Goal: Information Seeking & Learning: Stay updated

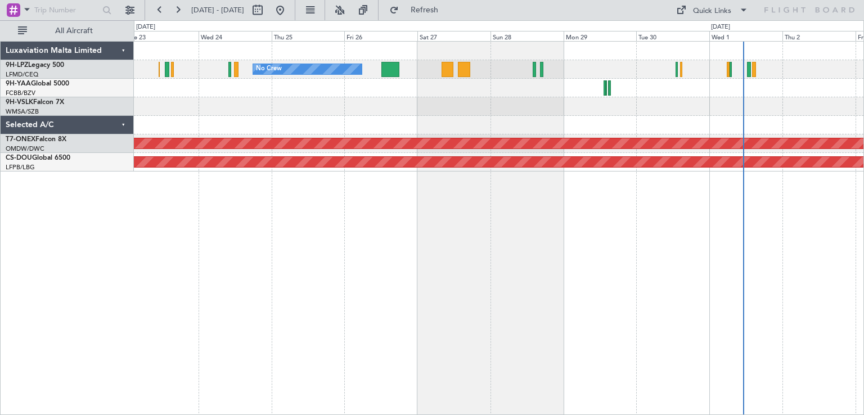
click at [546, 129] on div "No Crew AOG Maint Cannes ([GEOGRAPHIC_DATA]) Planned Maint Nurnberg Planned Mai…" at bounding box center [499, 107] width 730 height 130
click at [724, 124] on div at bounding box center [499, 125] width 730 height 19
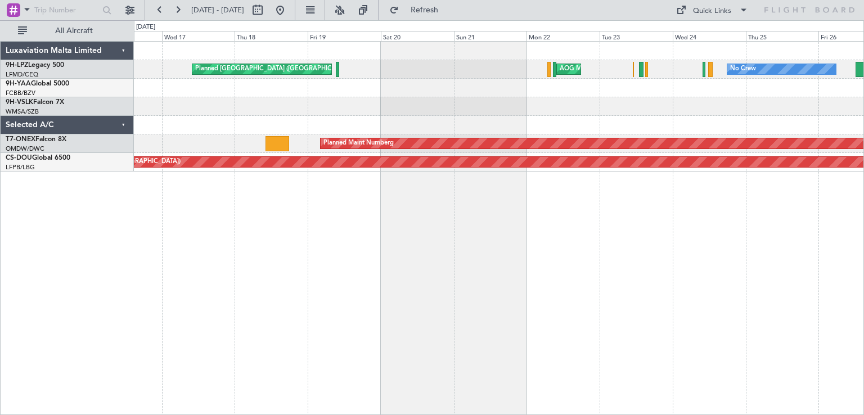
click at [727, 156] on div "No Crew AOG Maint Cannes ([GEOGRAPHIC_DATA]) No Crew [GEOGRAPHIC_DATA] ([GEOGRA…" at bounding box center [499, 107] width 730 height 130
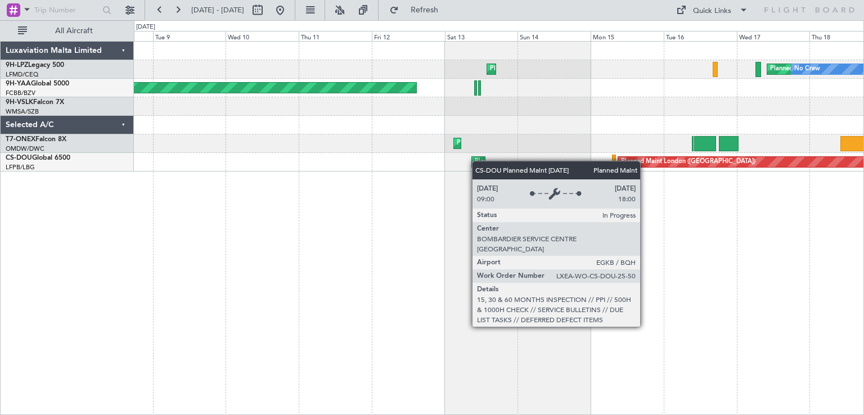
click at [740, 173] on div "Planned [GEOGRAPHIC_DATA] ([GEOGRAPHIC_DATA]) No Crew Planned Maint Cannes ([GE…" at bounding box center [499, 228] width 730 height 374
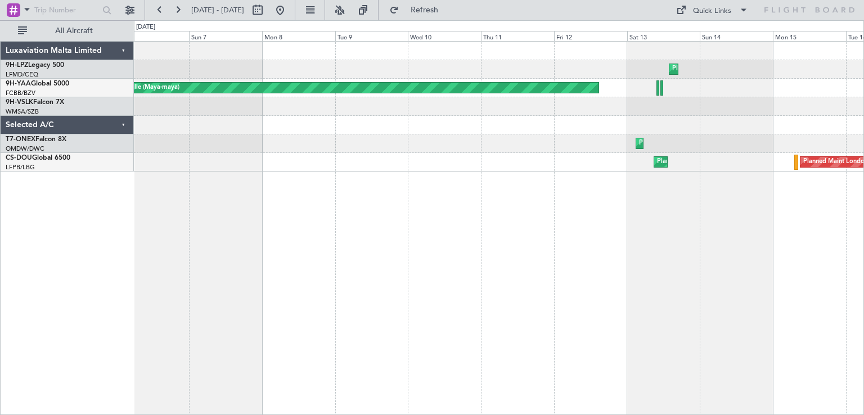
click at [666, 177] on div "Planned Maint Cannes ([GEOGRAPHIC_DATA]) [GEOGRAPHIC_DATA] ([GEOGRAPHIC_DATA]) …" at bounding box center [499, 228] width 730 height 374
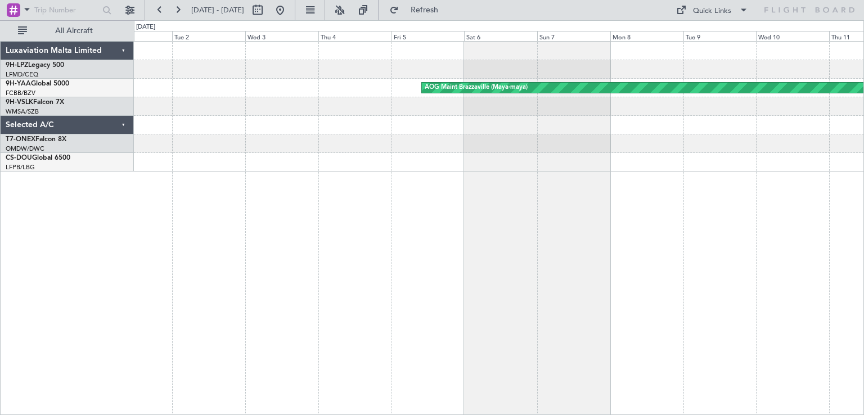
click at [793, 173] on div "Planned Maint Cannes ([GEOGRAPHIC_DATA]) AOG [GEOGRAPHIC_DATA] (Maya-maya) Plan…" at bounding box center [499, 228] width 730 height 374
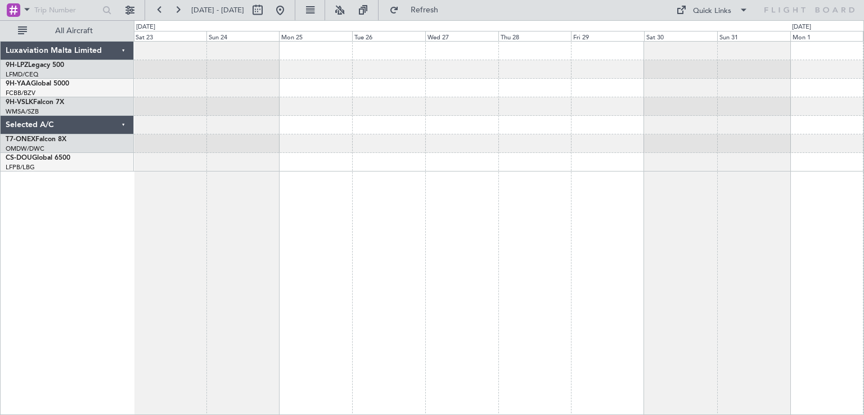
click at [754, 163] on div at bounding box center [499, 162] width 730 height 19
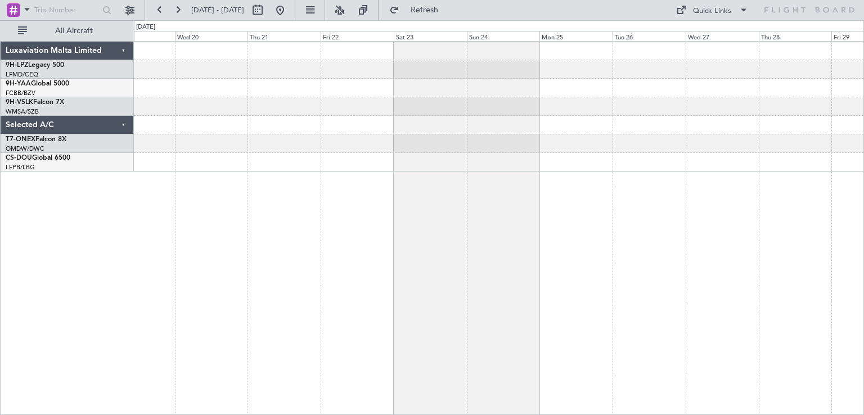
click at [796, 171] on div at bounding box center [499, 162] width 730 height 19
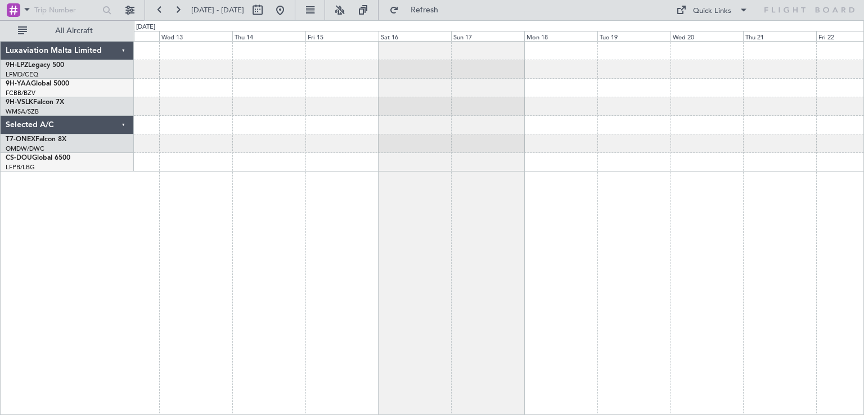
click at [811, 158] on div at bounding box center [499, 162] width 730 height 19
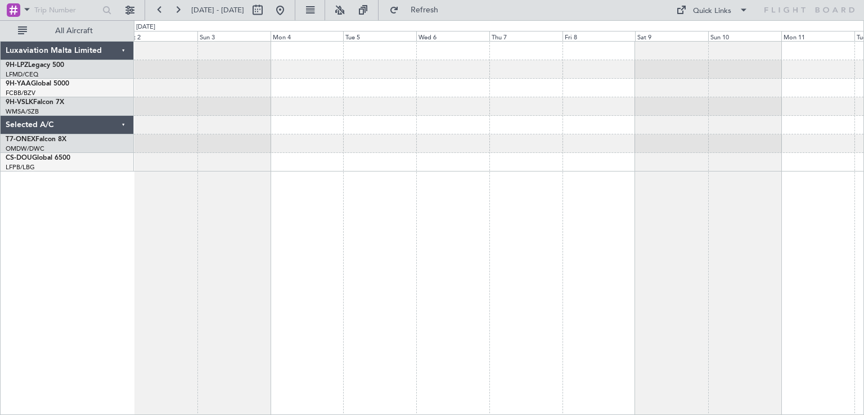
click at [626, 164] on div at bounding box center [499, 107] width 730 height 130
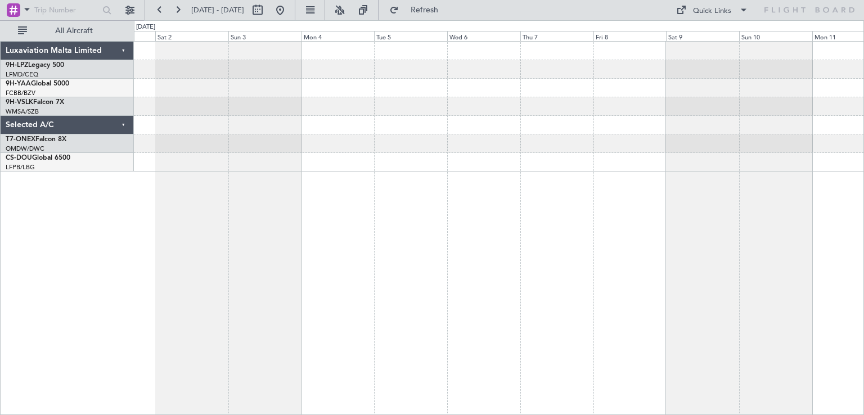
click at [621, 153] on div at bounding box center [499, 107] width 730 height 130
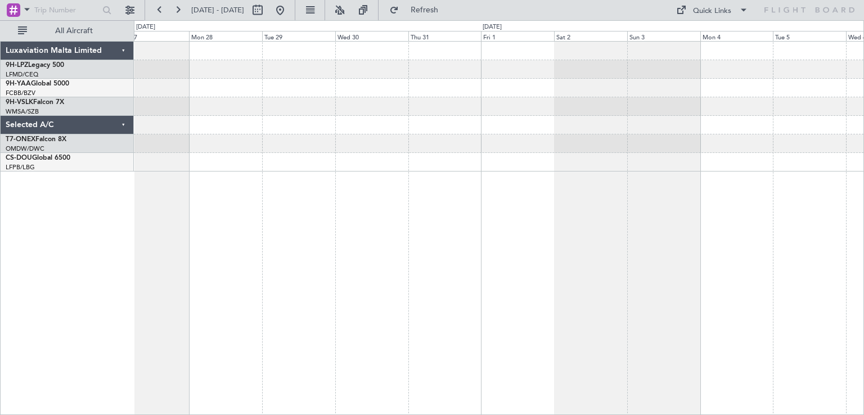
click at [776, 159] on div at bounding box center [499, 107] width 730 height 130
click at [753, 158] on div at bounding box center [499, 107] width 730 height 130
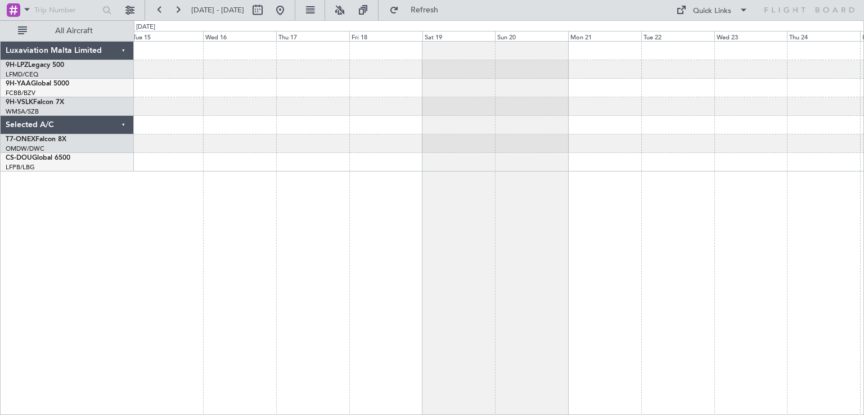
click at [813, 154] on div at bounding box center [499, 107] width 730 height 130
click at [797, 155] on div at bounding box center [499, 107] width 730 height 130
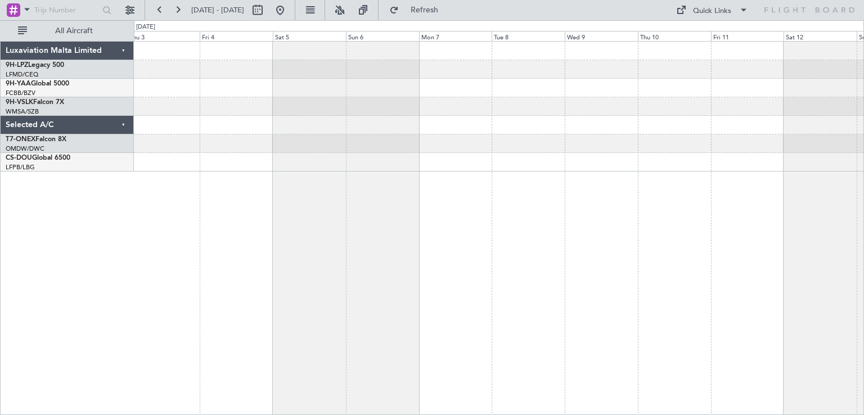
click at [806, 147] on div at bounding box center [499, 143] width 730 height 19
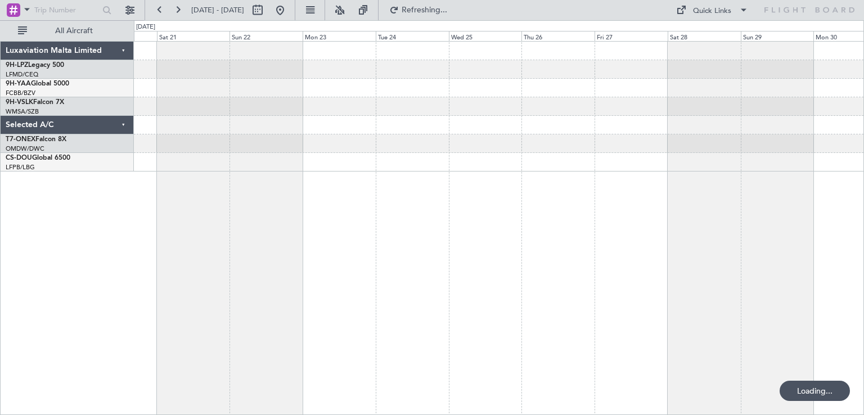
click at [808, 151] on div at bounding box center [499, 143] width 730 height 19
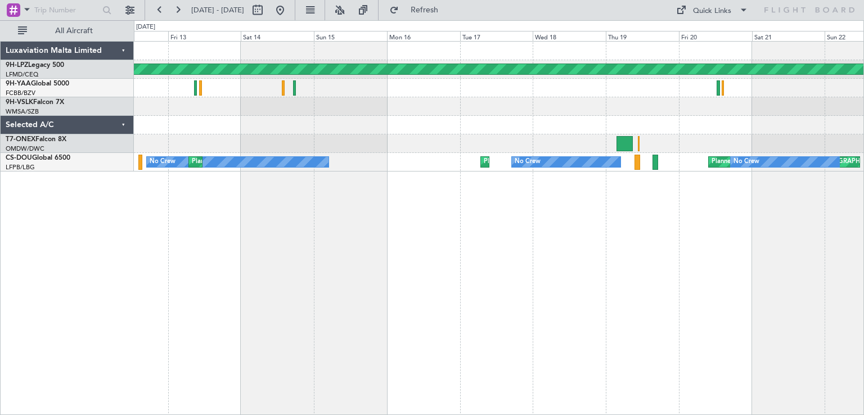
click at [630, 131] on div at bounding box center [499, 125] width 730 height 19
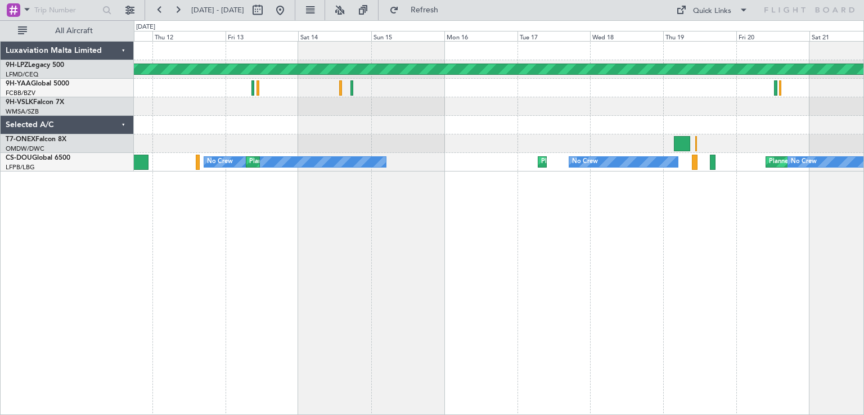
click at [298, 115] on div at bounding box center [499, 106] width 730 height 19
click at [158, 126] on div at bounding box center [499, 125] width 730 height 19
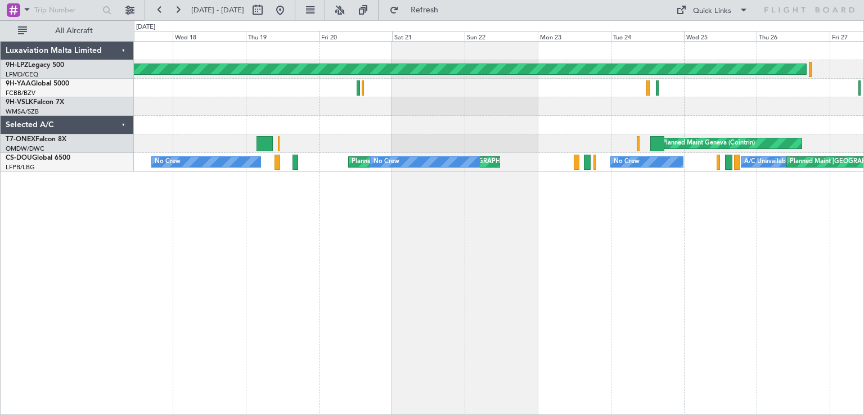
click at [68, 154] on div "Planned [GEOGRAPHIC_DATA] ([GEOGRAPHIC_DATA]) Planned Maint Geneva ([GEOGRAPHIC…" at bounding box center [432, 217] width 864 height 395
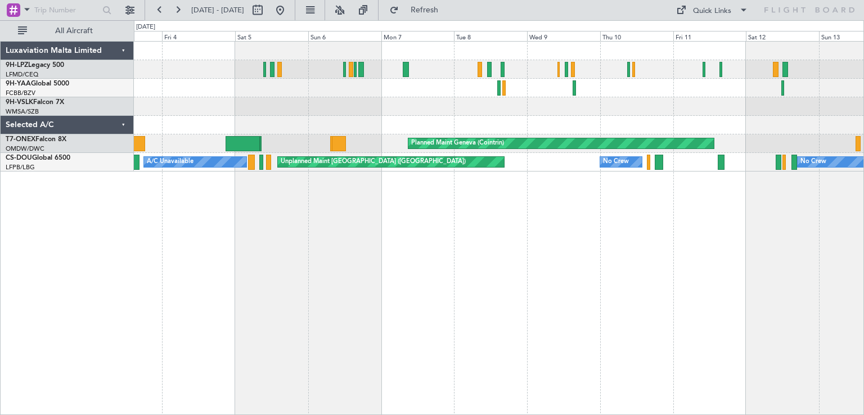
click at [25, 312] on div "Planned Maint Geneva (Cointrin) Unplanned Maint [GEOGRAPHIC_DATA] ([GEOGRAPHIC_…" at bounding box center [432, 217] width 864 height 395
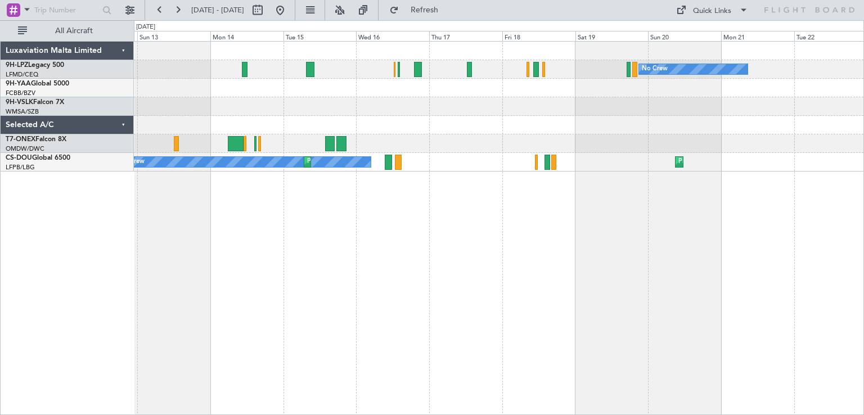
click at [83, 290] on div "No Crew Planned Maint Geneva ([GEOGRAPHIC_DATA]) No Crew Planned Maint Planned …" at bounding box center [432, 217] width 864 height 395
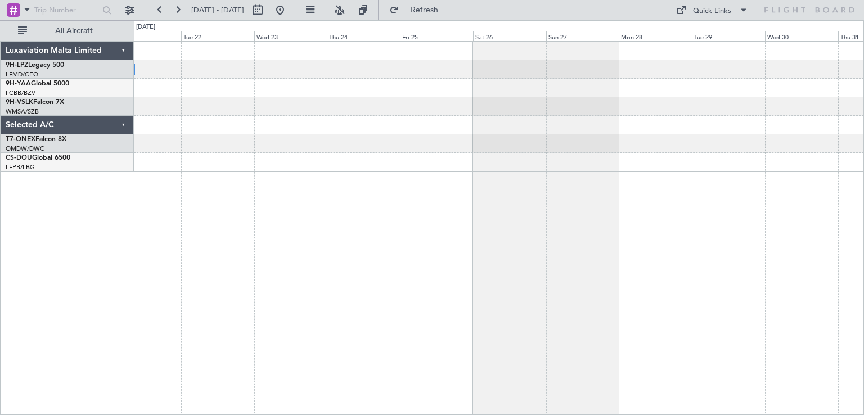
click at [15, 304] on div "No Crew Planned Maint [GEOGRAPHIC_DATA] ([GEOGRAPHIC_DATA]) Luxaviation Malta L…" at bounding box center [432, 217] width 864 height 395
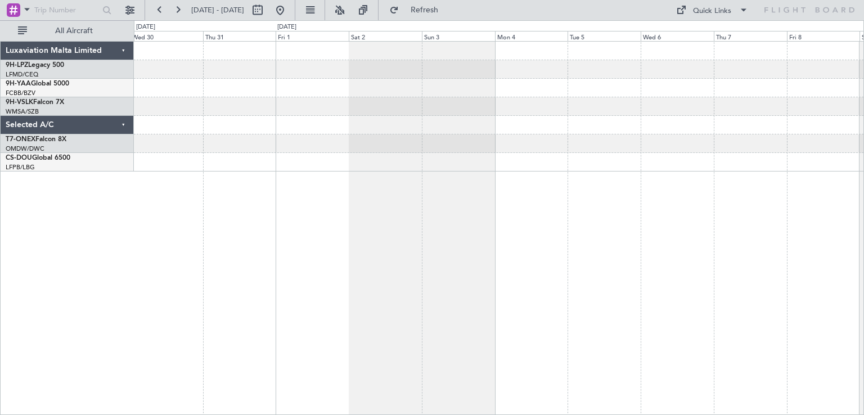
click at [21, 267] on div "Luxaviation Malta Limited 9H-LPZ Legacy 500 LFMD/CEQ Cannes ([GEOGRAPHIC_DATA])…" at bounding box center [432, 217] width 864 height 395
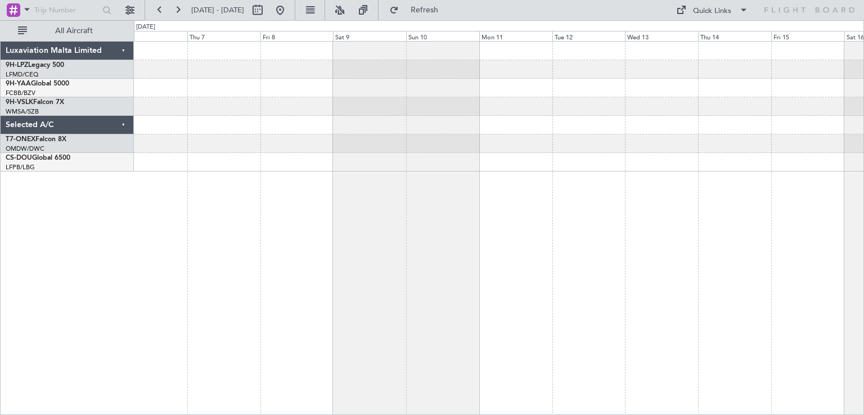
click at [122, 262] on div "Luxaviation Malta Limited 9H-LPZ Legacy 500 LFMD/CEQ Cannes ([GEOGRAPHIC_DATA])…" at bounding box center [432, 217] width 864 height 395
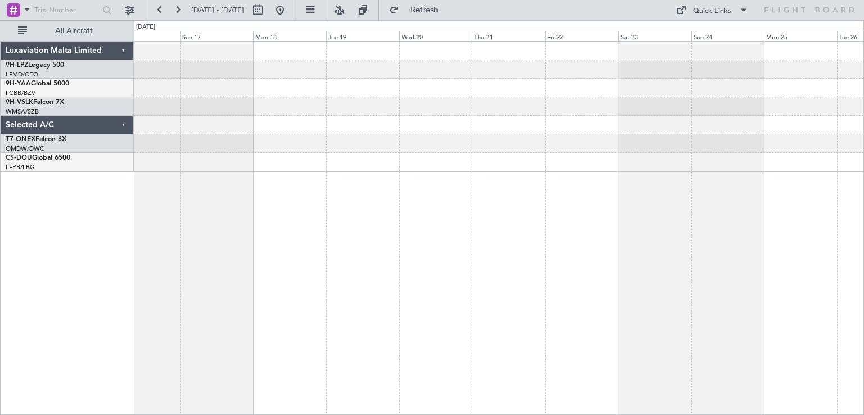
click at [332, 241] on div at bounding box center [499, 228] width 730 height 374
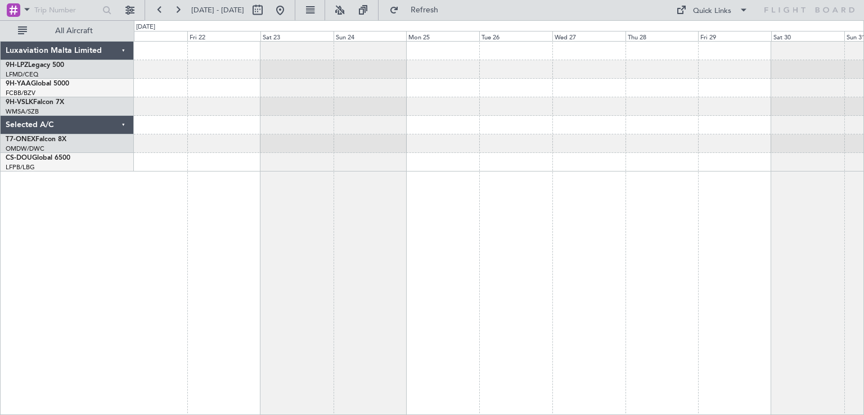
click at [607, 191] on div at bounding box center [499, 228] width 730 height 374
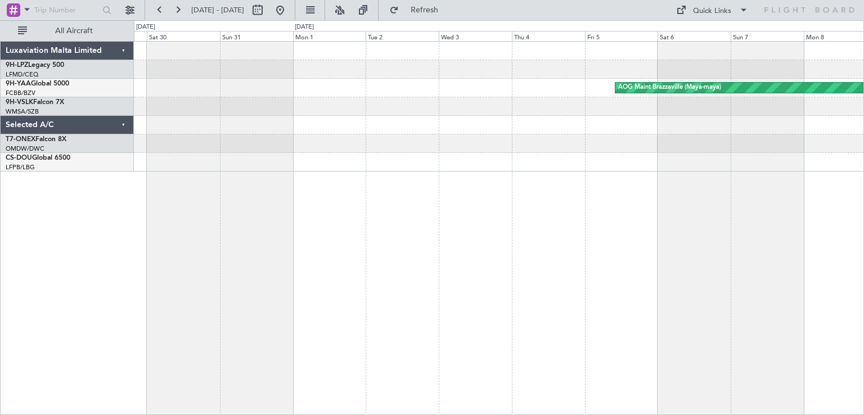
click at [176, 211] on div "AOG Maint Brazzaville (Maya-maya)" at bounding box center [499, 228] width 730 height 374
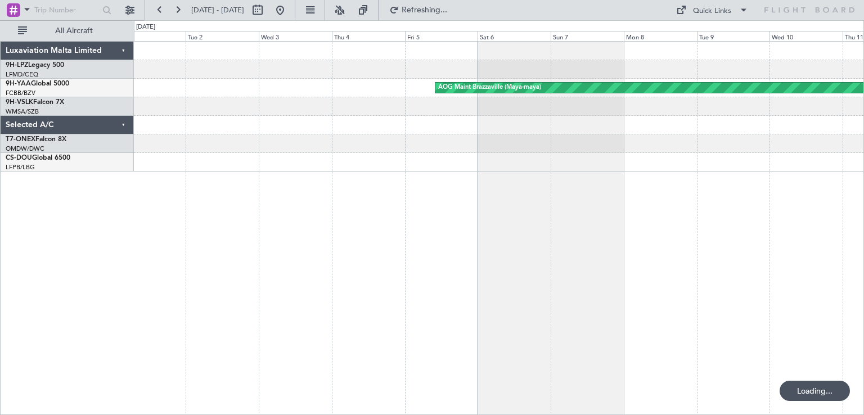
click at [64, 183] on div "AOG Maint Brazzaville (Maya-maya) Planned Maint [GEOGRAPHIC_DATA] (Al Maktoum I…" at bounding box center [432, 217] width 864 height 395
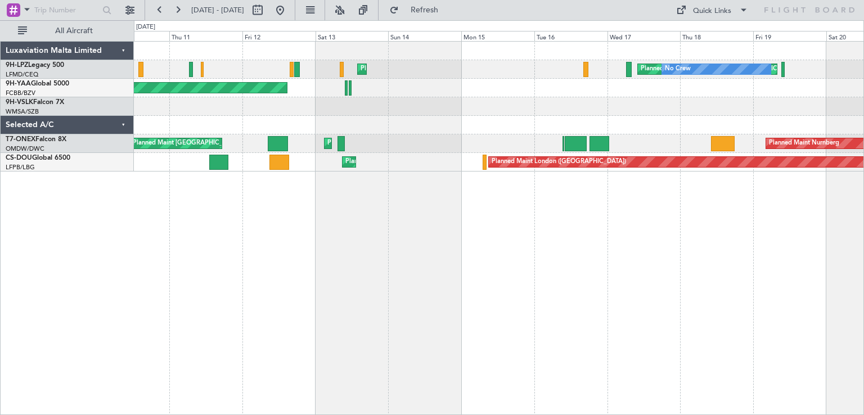
click at [0, 250] on html "[DATE] - [DATE] Refresh Quick Links All Aircraft [GEOGRAPHIC_DATA] ([GEOGRAPHIC…" at bounding box center [432, 207] width 864 height 415
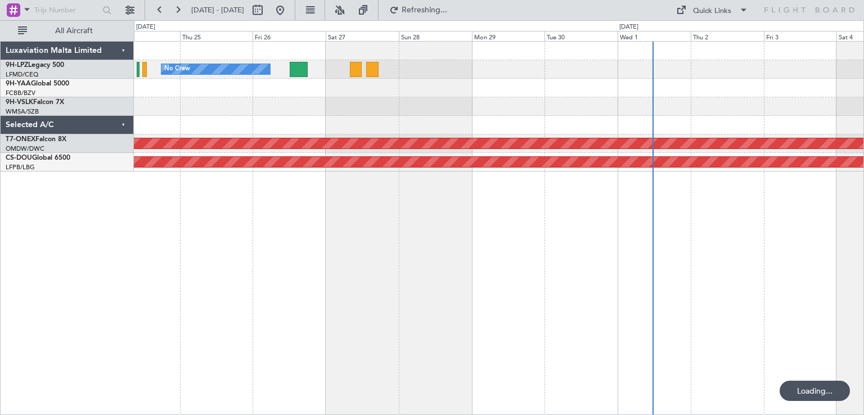
click at [0, 245] on html "[DATE] - [DATE] Refreshing... Quick Links All Aircraft No Crew AOG Maint Cannes…" at bounding box center [432, 207] width 864 height 415
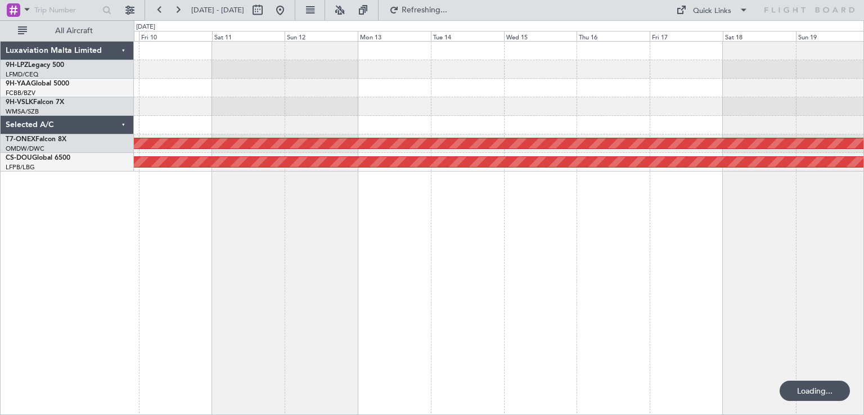
click at [79, 253] on div "Planned Maint Nurnberg Planned Maint [GEOGRAPHIC_DATA] ([GEOGRAPHIC_DATA]) Luxa…" at bounding box center [432, 217] width 864 height 395
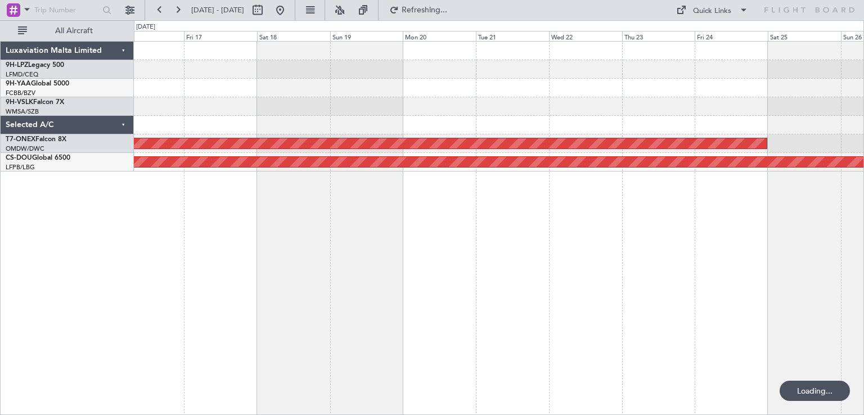
click at [0, 248] on html "[DATE] - [DATE] Refreshing... Quick Links All Aircraft Planned Maint Nurnberg P…" at bounding box center [432, 207] width 864 height 415
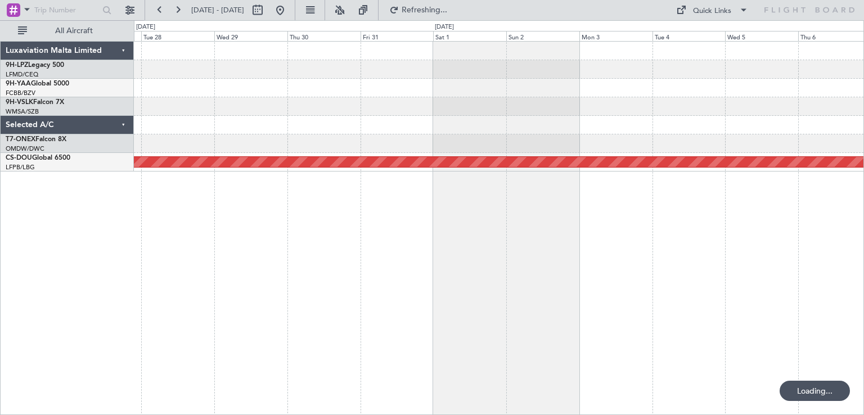
click at [27, 262] on div "Planned Maint London ([GEOGRAPHIC_DATA]) Luxaviation Malta Limited 9H-LPZ Legac…" at bounding box center [432, 217] width 864 height 395
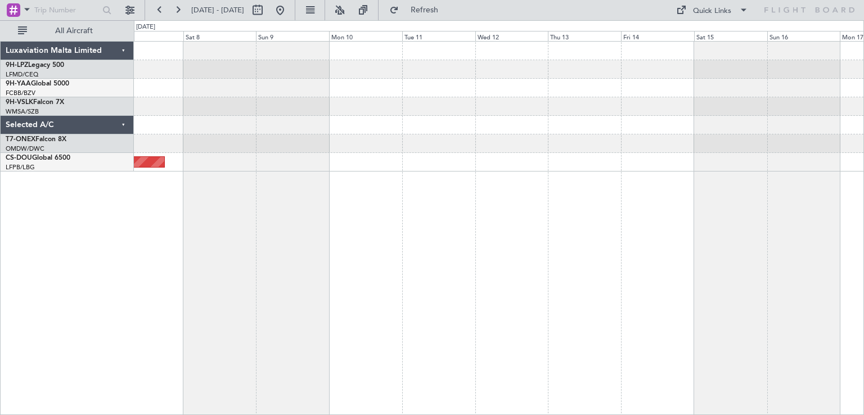
click at [23, 266] on div "Planned Maint London ([GEOGRAPHIC_DATA]) Luxaviation Malta Limited 9H-LPZ Legac…" at bounding box center [432, 217] width 864 height 395
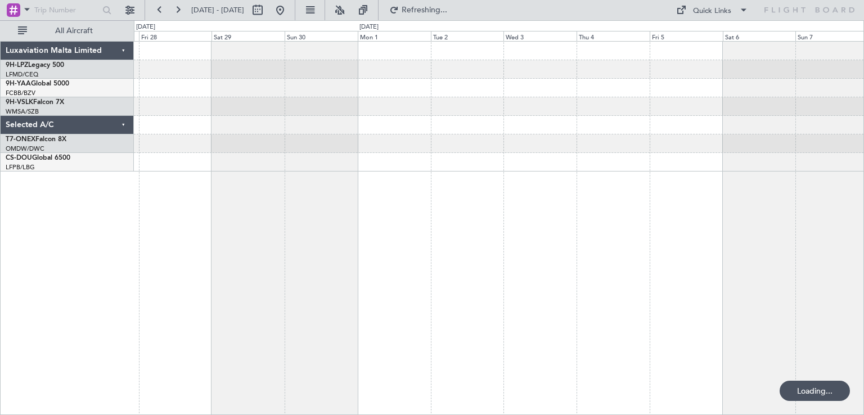
click at [14, 245] on div "Luxaviation Malta Limited 9H-LPZ Legacy 500 LFMD/CEQ Cannes ([GEOGRAPHIC_DATA])…" at bounding box center [432, 217] width 864 height 395
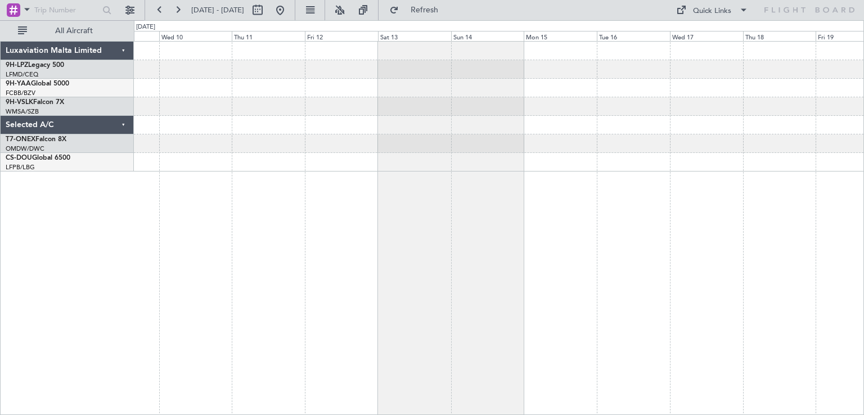
click at [0, 277] on html "[DATE] - [DATE] Refresh Quick Links All Aircraft Luxaviation Malta Limited 9H-L…" at bounding box center [432, 207] width 864 height 415
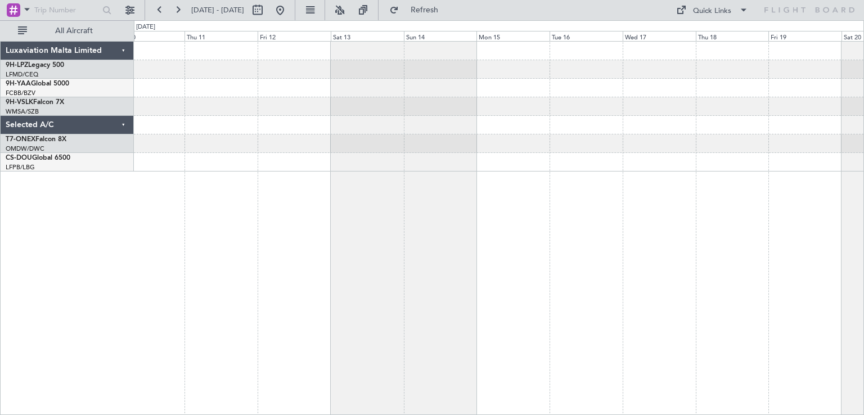
click at [0, 258] on html "[DATE] - [DATE] Refresh Quick Links All Aircraft Luxaviation Malta Limited 9H-L…" at bounding box center [432, 207] width 864 height 415
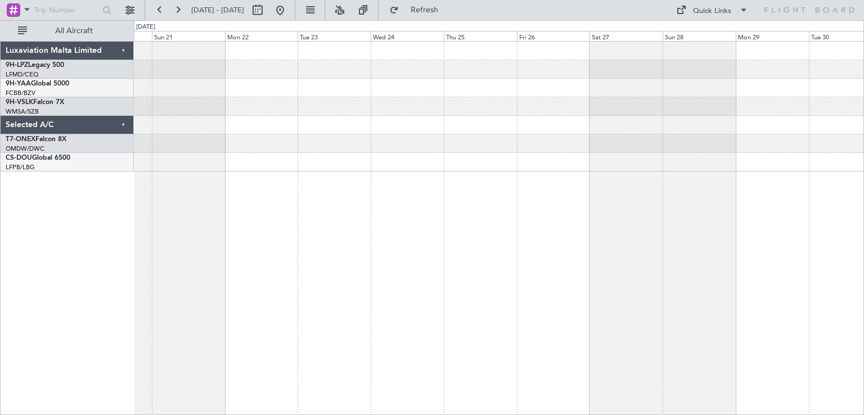
click at [0, 264] on html "[DATE] - [DATE] Refresh Quick Links All Aircraft Luxaviation Malta Limited 9H-L…" at bounding box center [432, 207] width 864 height 415
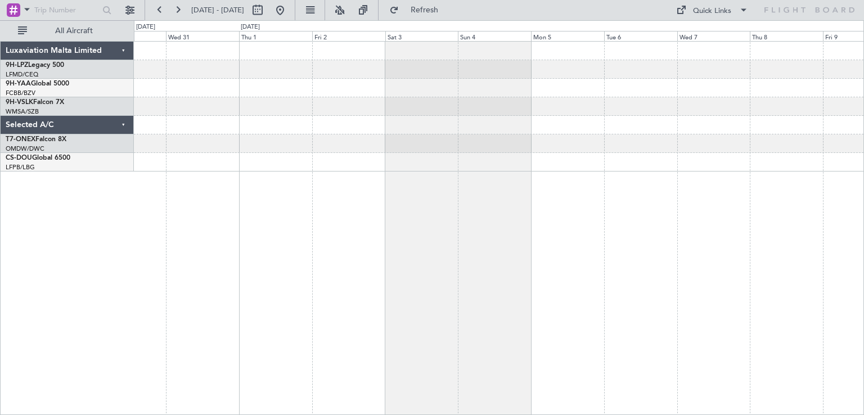
click at [0, 276] on html "[DATE] - [DATE] Refresh Quick Links All Aircraft Luxaviation Malta Limited 9H-L…" at bounding box center [432, 207] width 864 height 415
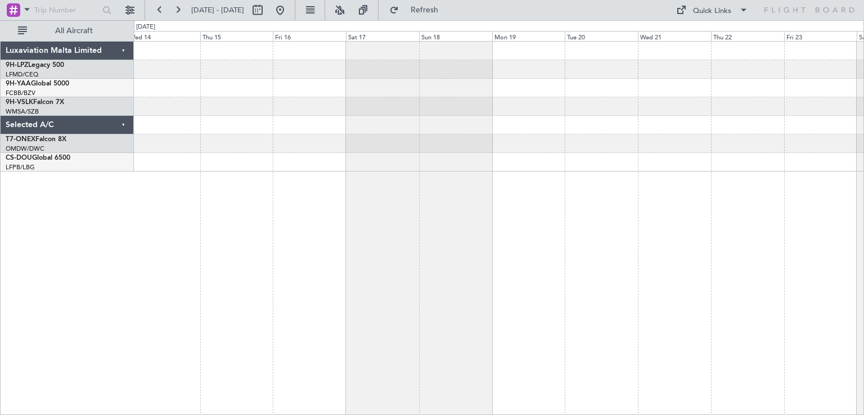
click at [167, 257] on div at bounding box center [499, 228] width 730 height 374
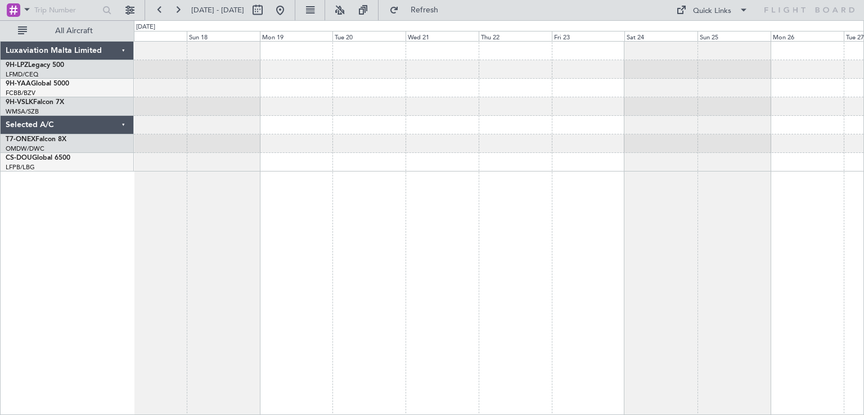
click at [65, 239] on div "Luxaviation Malta Limited 9H-LPZ Legacy 500 LFMD/CEQ Cannes ([GEOGRAPHIC_DATA])…" at bounding box center [432, 217] width 864 height 395
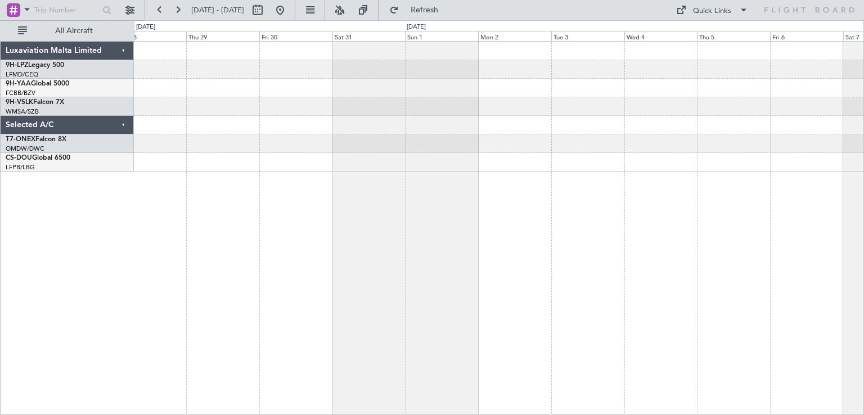
click at [0, 250] on div "Luxaviation Malta Limited 9H-LPZ Legacy 500 LFMD/CEQ Cannes ([GEOGRAPHIC_DATA])…" at bounding box center [432, 217] width 864 height 395
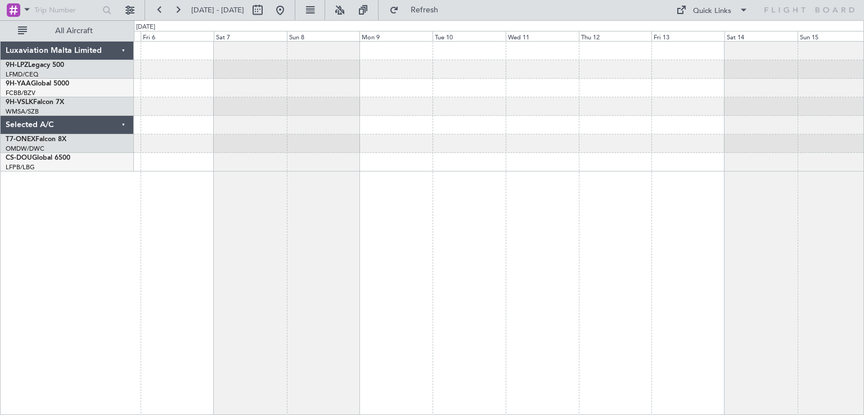
click at [124, 257] on div "Luxaviation Malta Limited 9H-LPZ Legacy 500 LFMD/CEQ Cannes ([GEOGRAPHIC_DATA])…" at bounding box center [432, 217] width 864 height 395
